Goal: Task Accomplishment & Management: Manage account settings

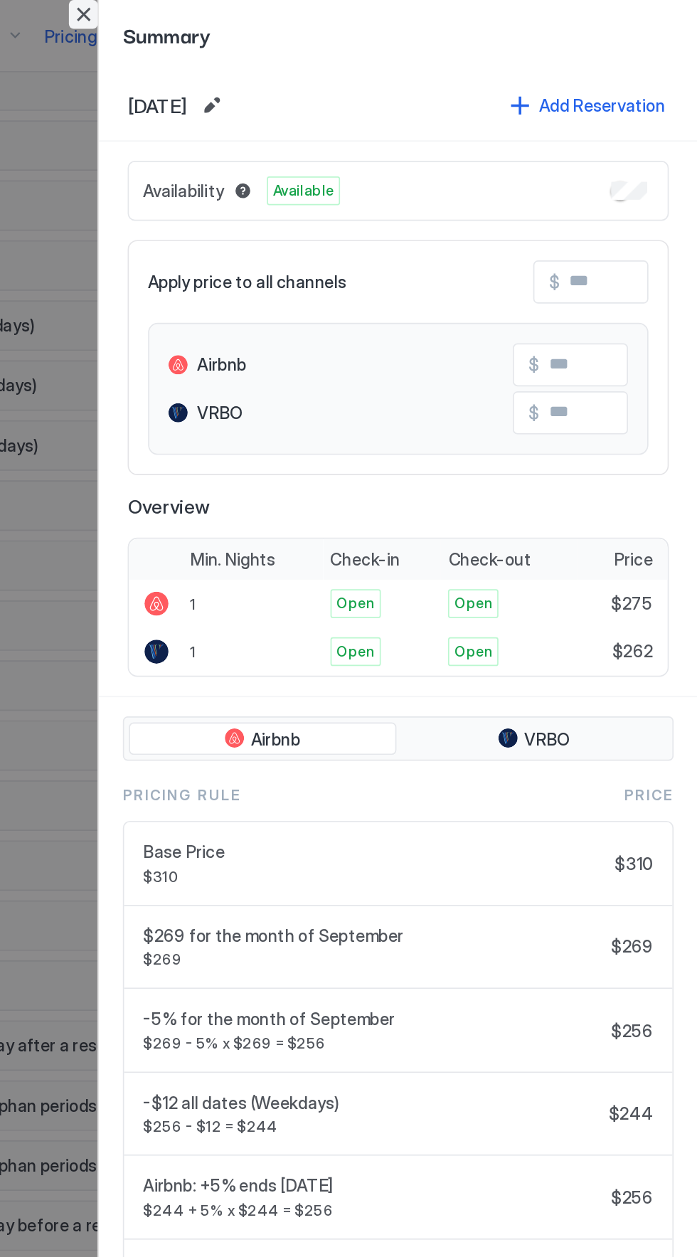
click at [335, 8] on button "Close" at bounding box center [332, 8] width 17 height 17
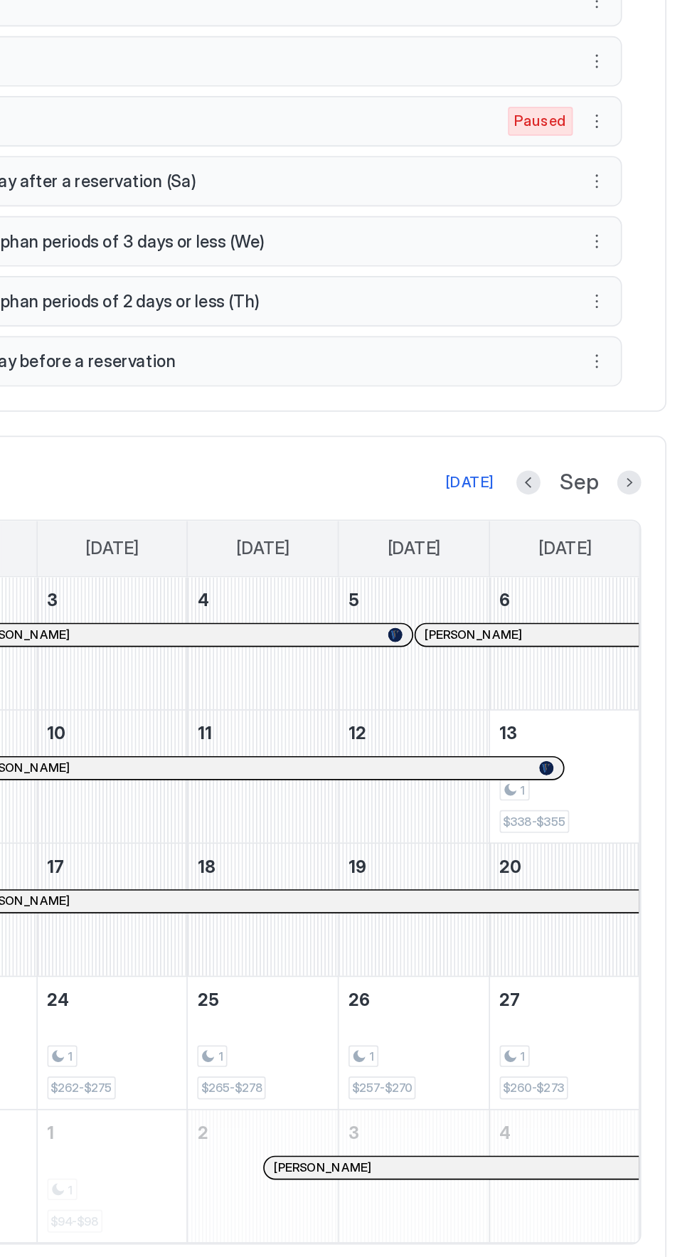
click at [656, 791] on button "Next month" at bounding box center [655, 798] width 14 height 14
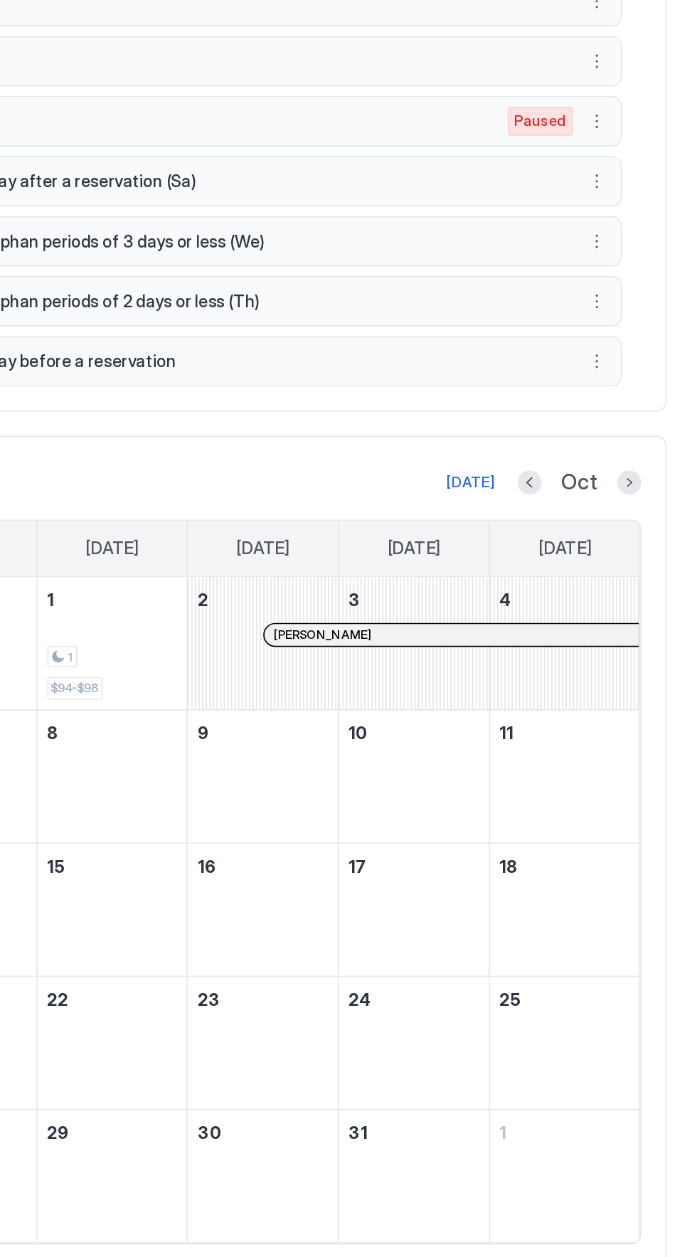
click at [654, 791] on button "Next month" at bounding box center [655, 798] width 14 height 14
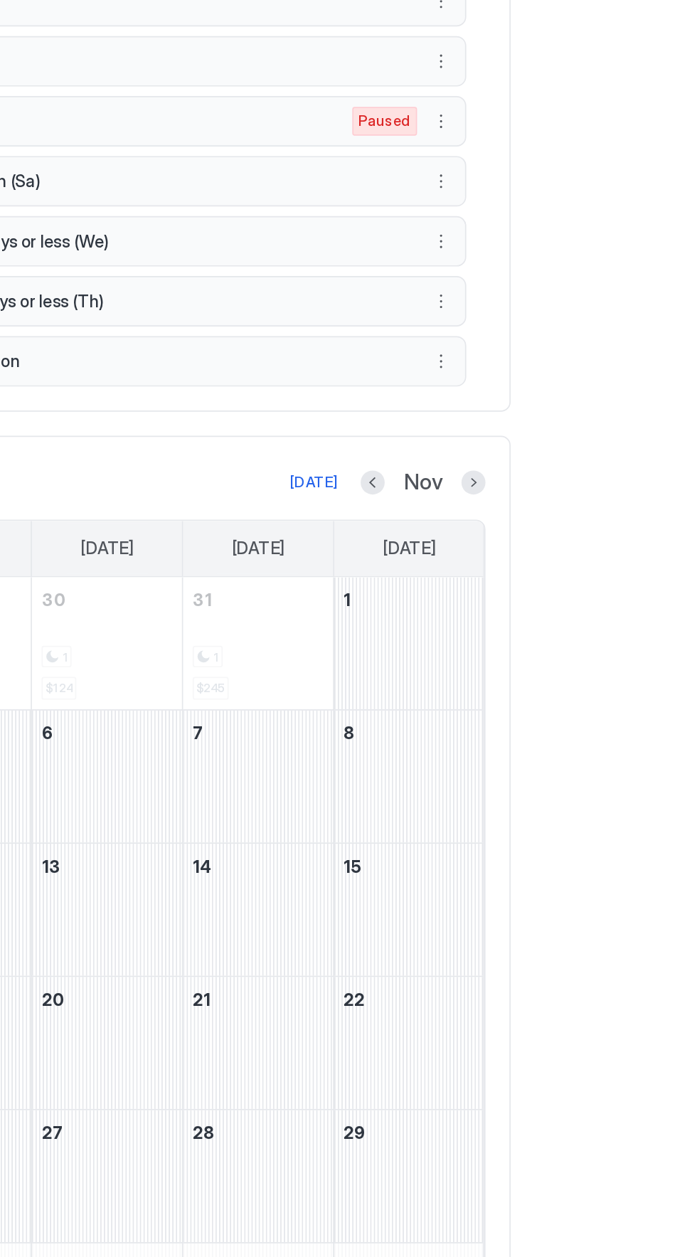
click at [653, 791] on button "Next month" at bounding box center [655, 798] width 14 height 14
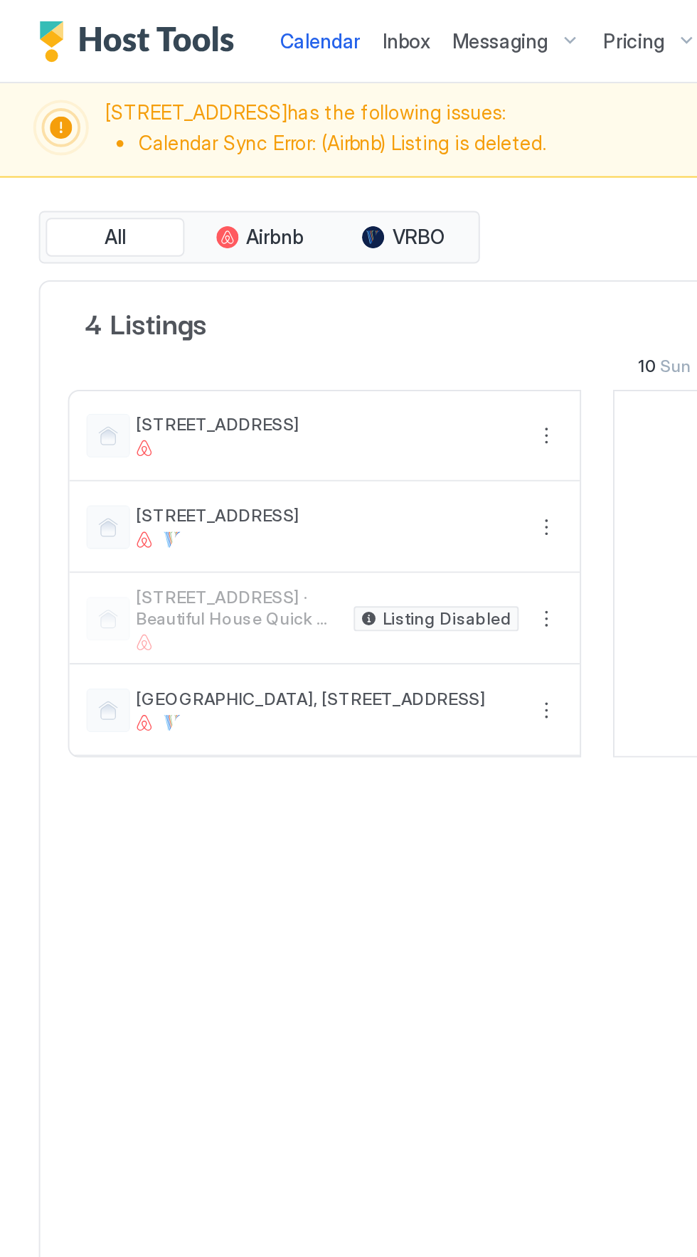
scroll to position [0, 790]
